Goal: Information Seeking & Learning: Learn about a topic

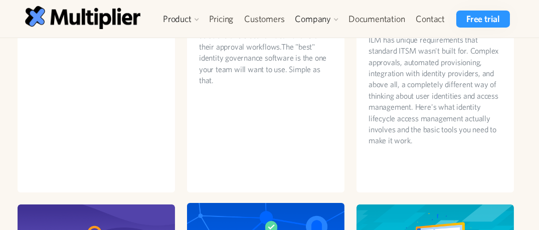
scroll to position [546, 0]
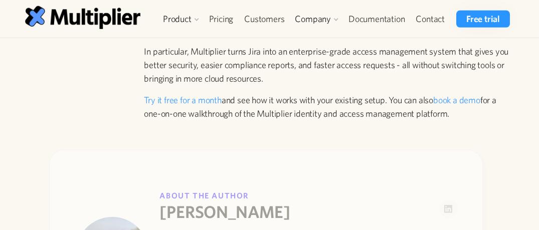
scroll to position [2870, 0]
